Goal: Information Seeking & Learning: Learn about a topic

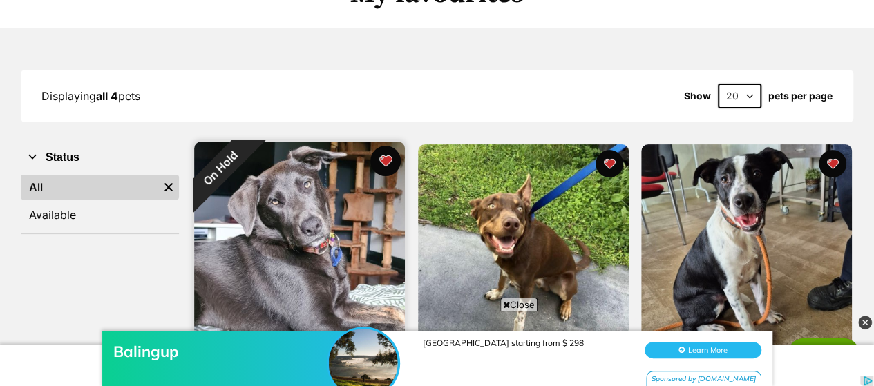
click at [390, 164] on button "favourite" at bounding box center [385, 161] width 30 height 30
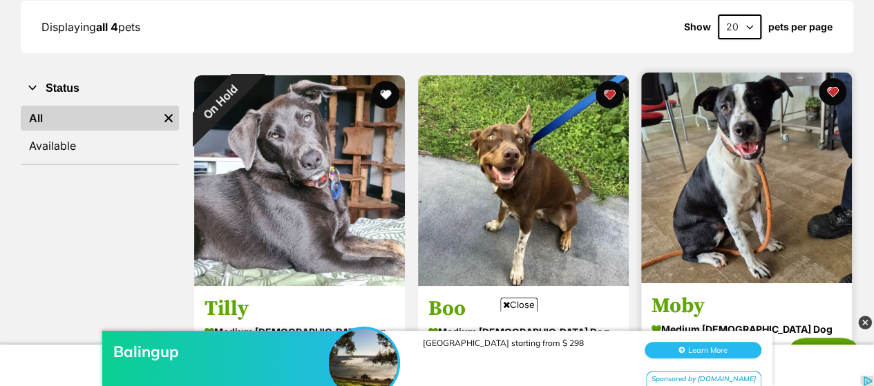
scroll to position [138, 0]
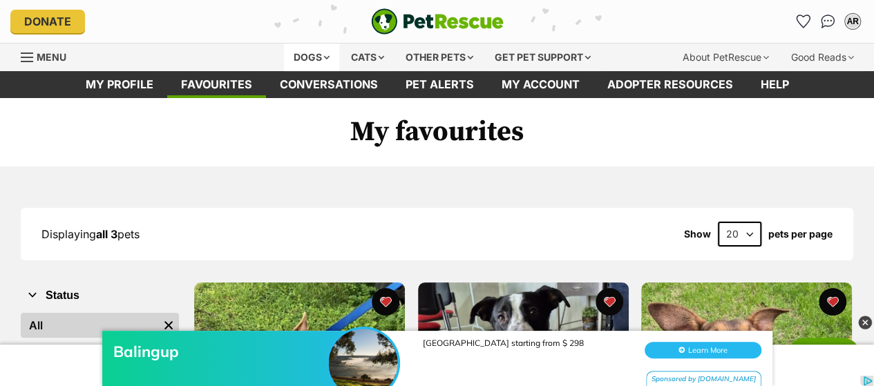
click at [310, 53] on div "Dogs" at bounding box center [311, 58] width 55 height 28
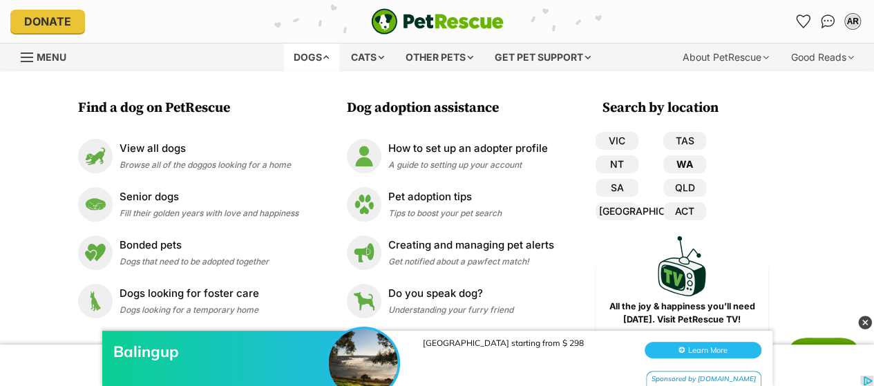
click at [685, 158] on link "WA" at bounding box center [684, 164] width 43 height 18
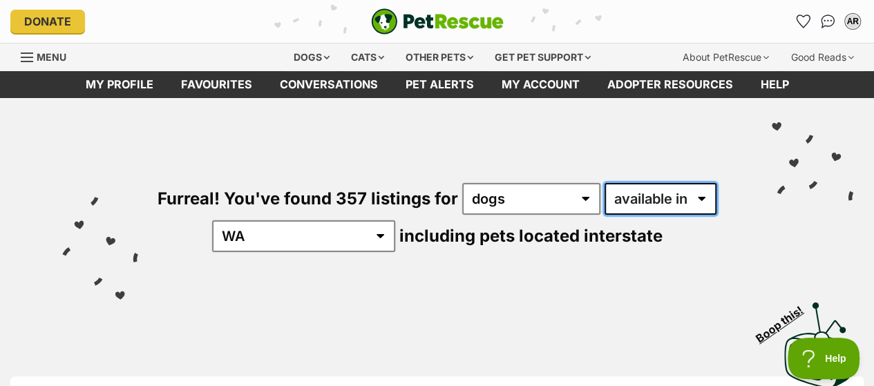
click at [656, 200] on select "available in located in" at bounding box center [661, 199] width 112 height 32
select select "disabled"
click at [605, 183] on select "available in located in" at bounding box center [661, 199] width 112 height 32
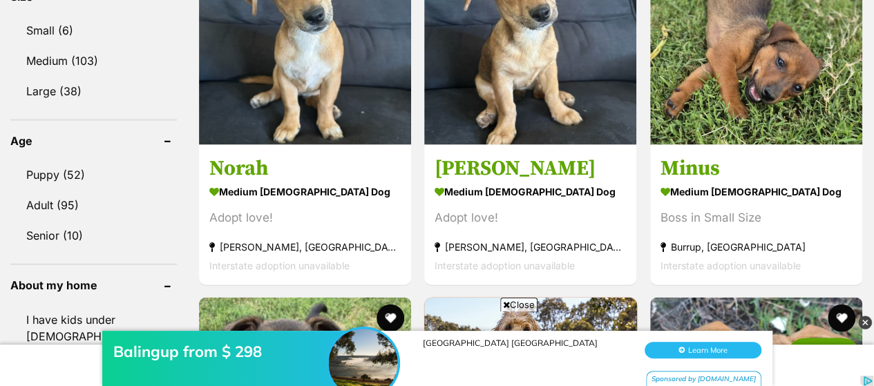
scroll to position [1520, 0]
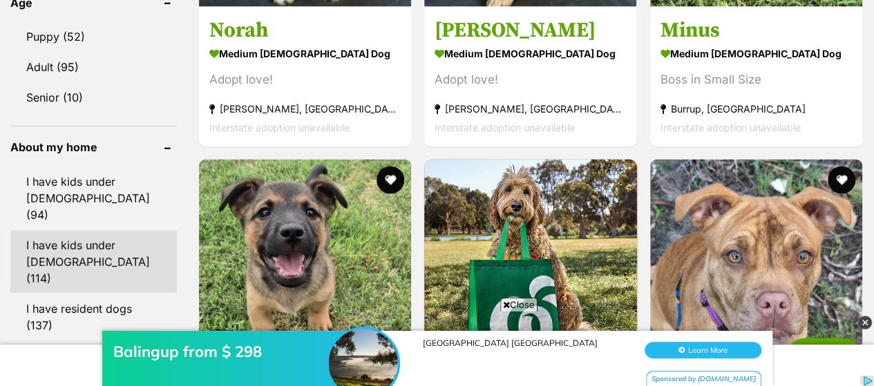
click at [87, 231] on link "I have kids under [DEMOGRAPHIC_DATA] (114)" at bounding box center [93, 262] width 167 height 62
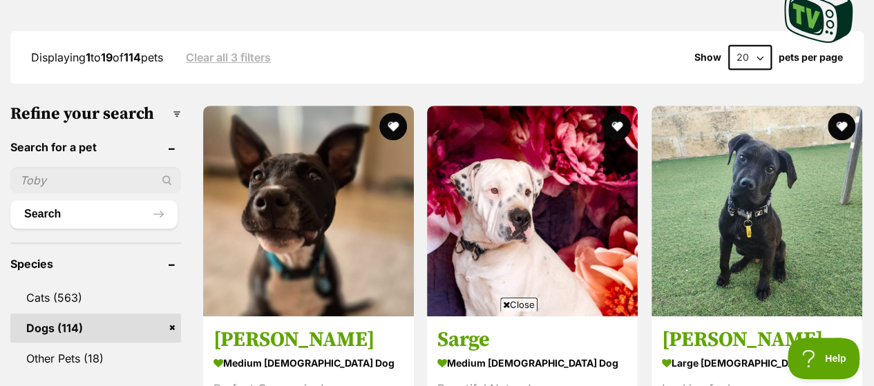
scroll to position [484, 0]
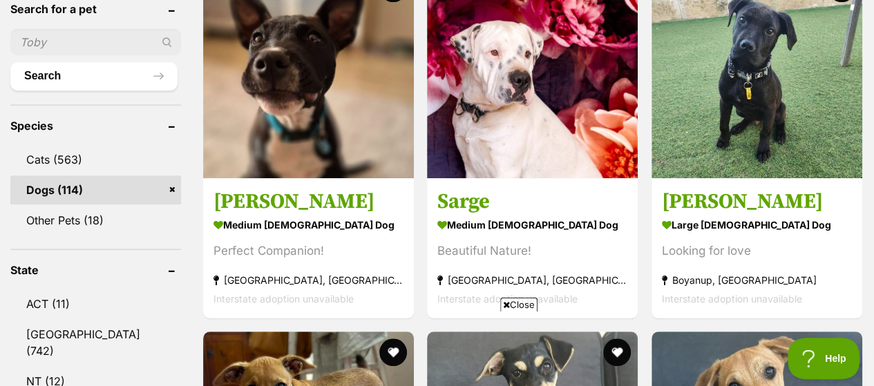
click at [523, 305] on span "Close" at bounding box center [518, 305] width 37 height 14
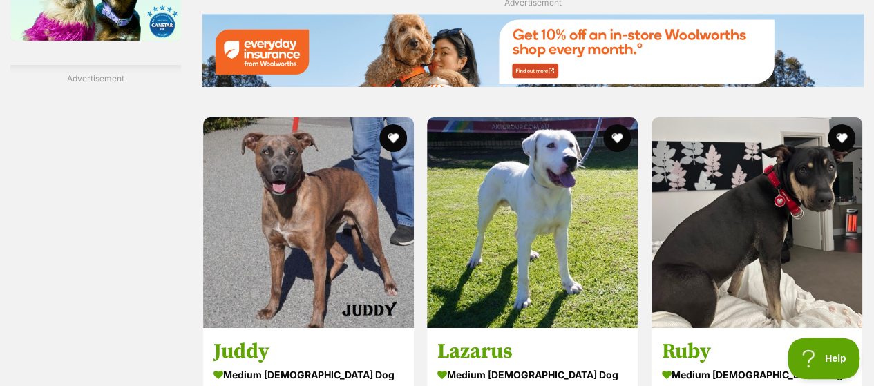
scroll to position [2488, 0]
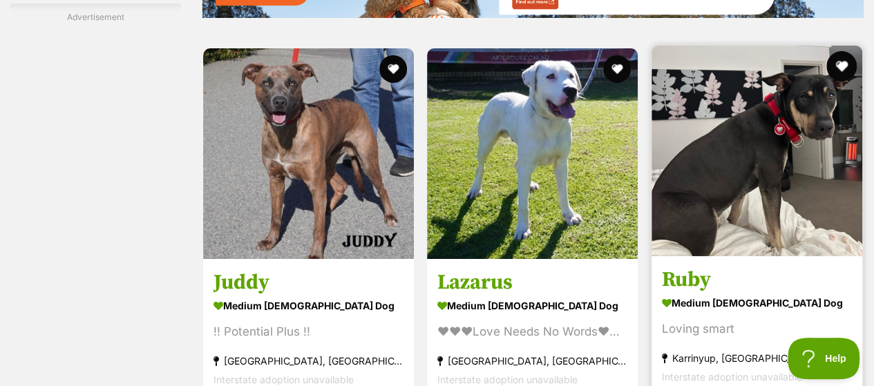
click at [836, 75] on button "favourite" at bounding box center [841, 66] width 30 height 30
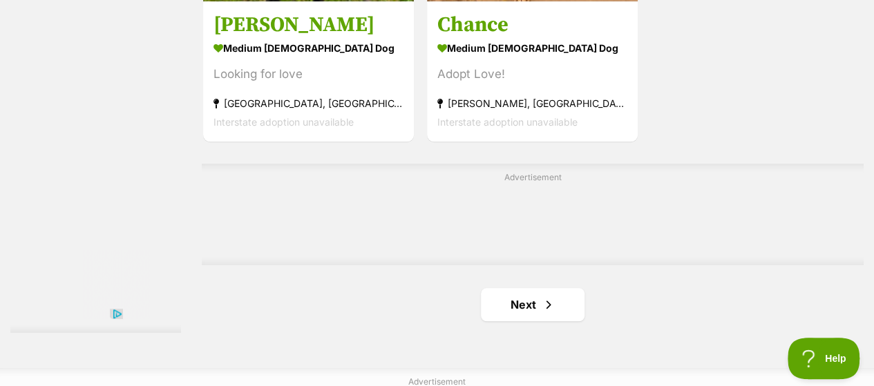
scroll to position [3248, 0]
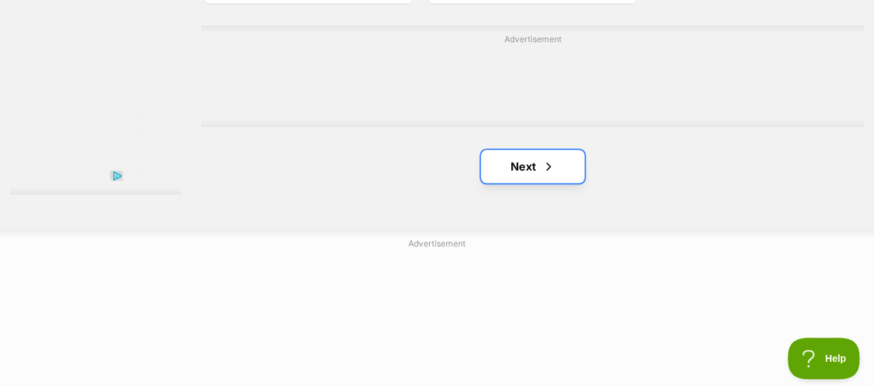
click at [526, 174] on link "Next" at bounding box center [533, 166] width 104 height 33
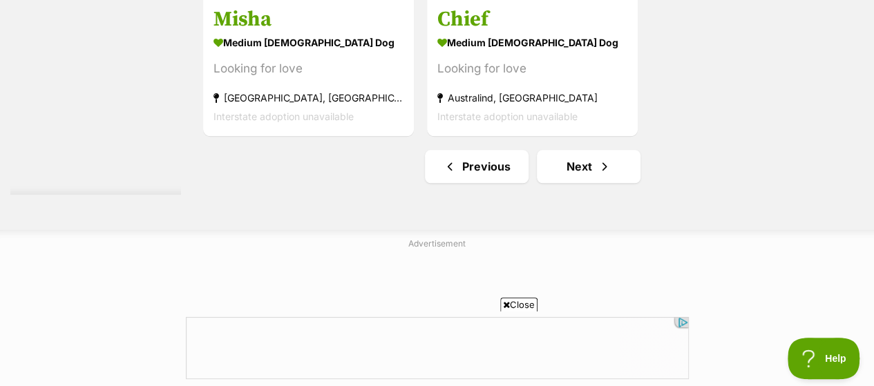
scroll to position [3386, 0]
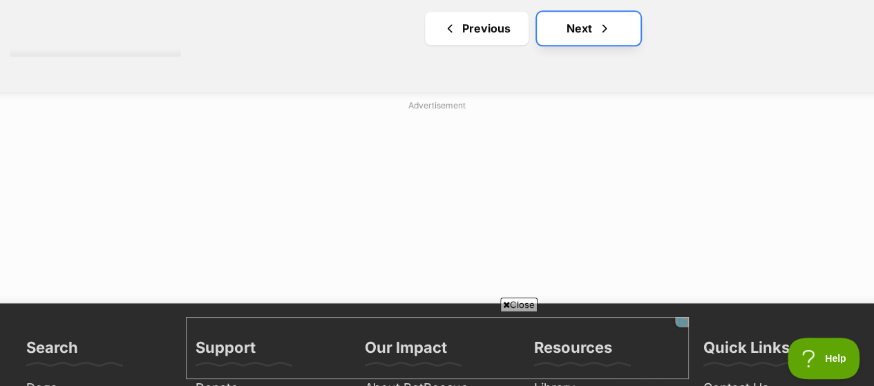
click at [582, 35] on link "Next" at bounding box center [589, 28] width 104 height 33
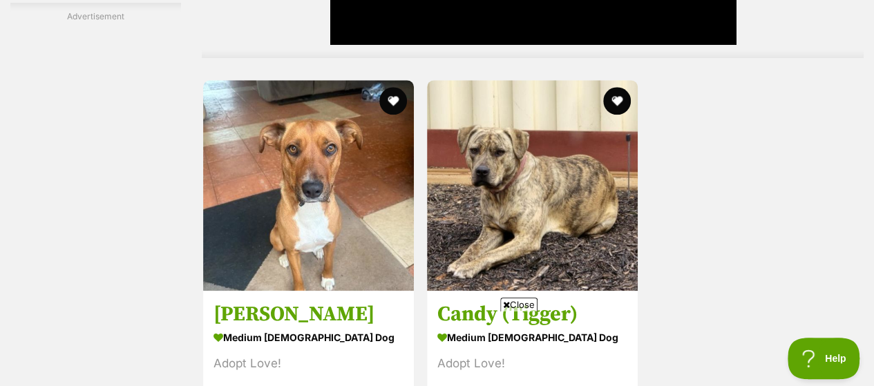
scroll to position [3524, 0]
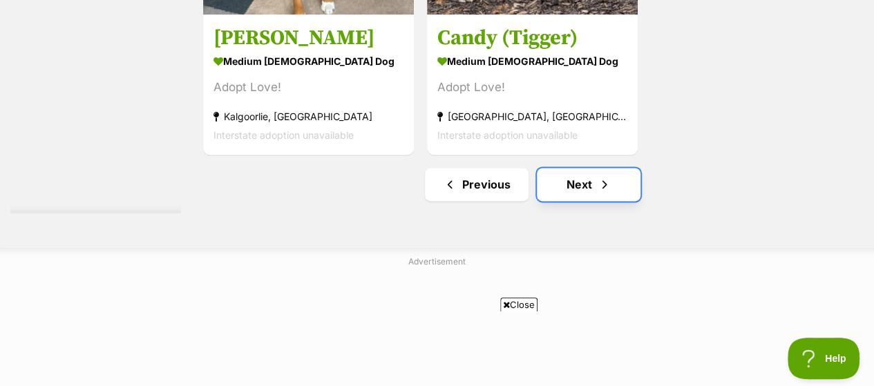
click at [611, 195] on link "Next" at bounding box center [589, 184] width 104 height 33
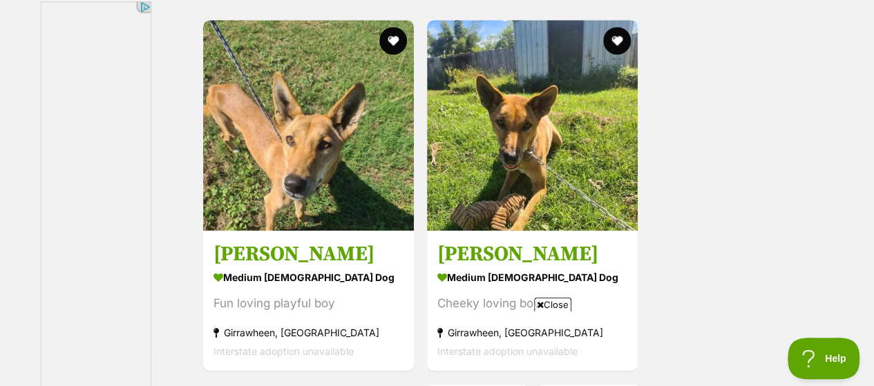
scroll to position [3386, 0]
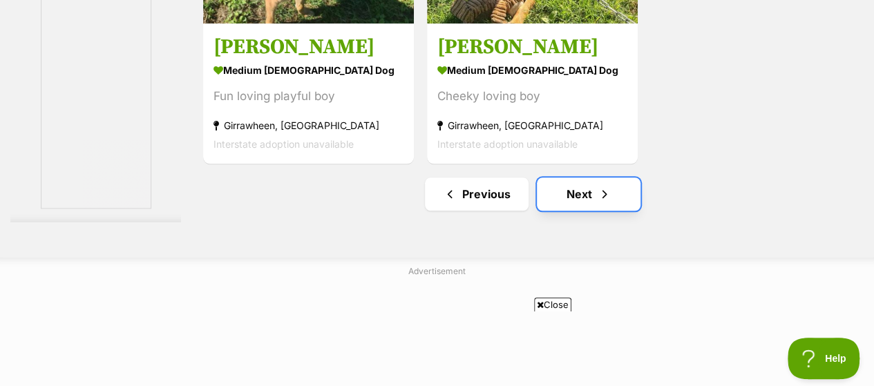
click at [586, 202] on link "Next" at bounding box center [589, 194] width 104 height 33
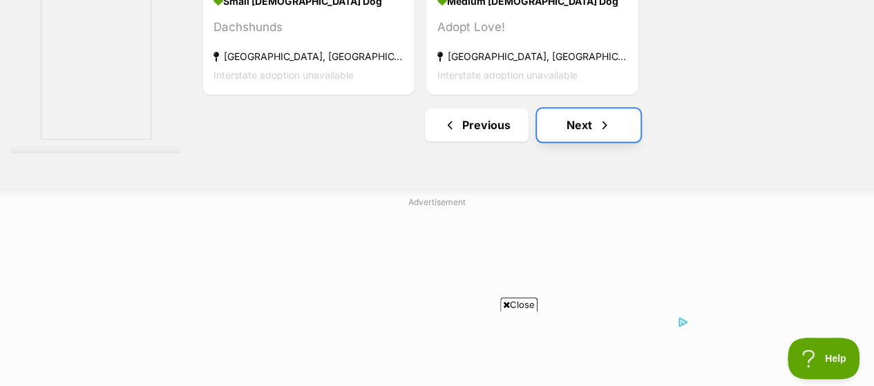
click at [600, 133] on span "Next page" at bounding box center [605, 125] width 14 height 17
